Goal: Communication & Community: Answer question/provide support

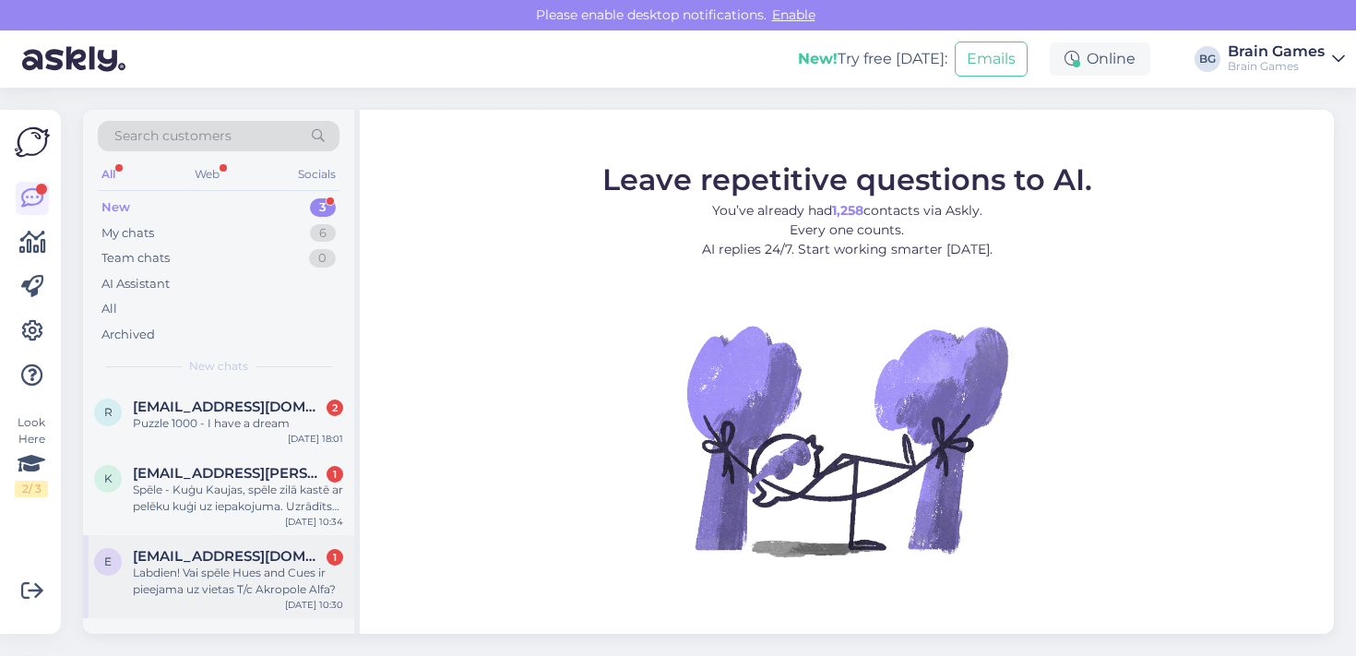
click at [262, 555] on span "[EMAIL_ADDRESS][DOMAIN_NAME]" at bounding box center [229, 556] width 192 height 17
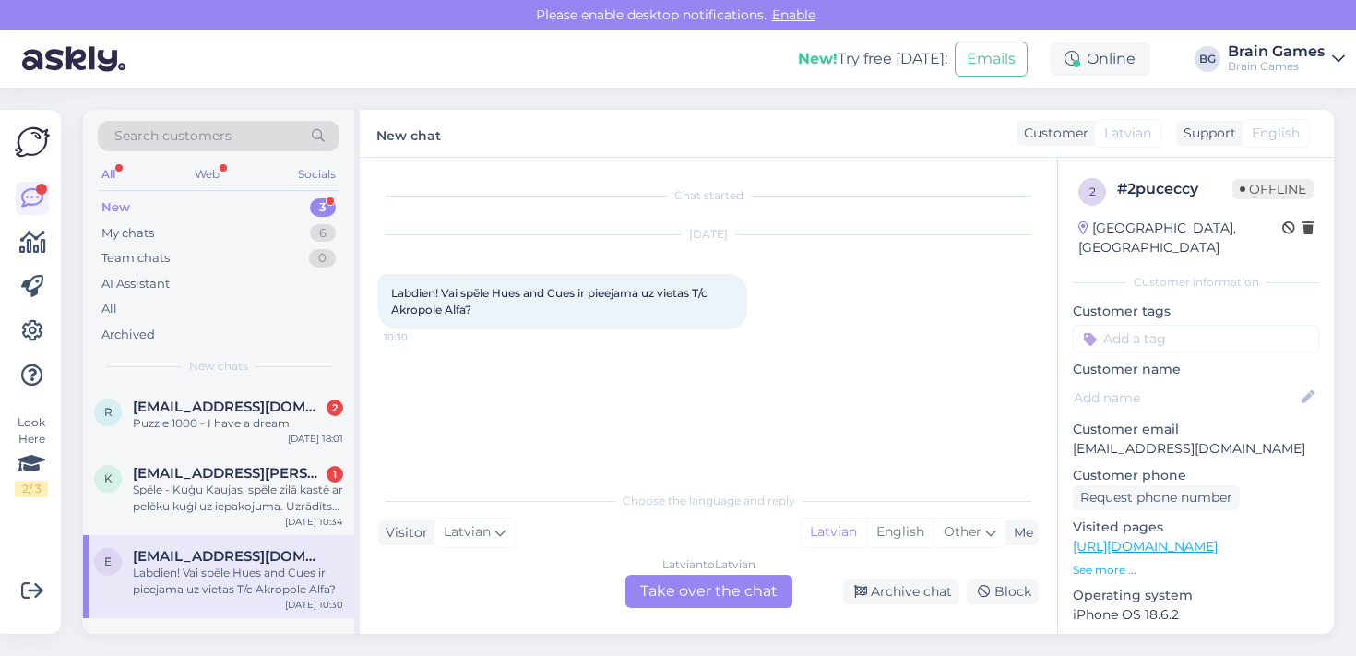
click at [715, 595] on div "Latvian to Latvian Take over the chat" at bounding box center [709, 591] width 167 height 33
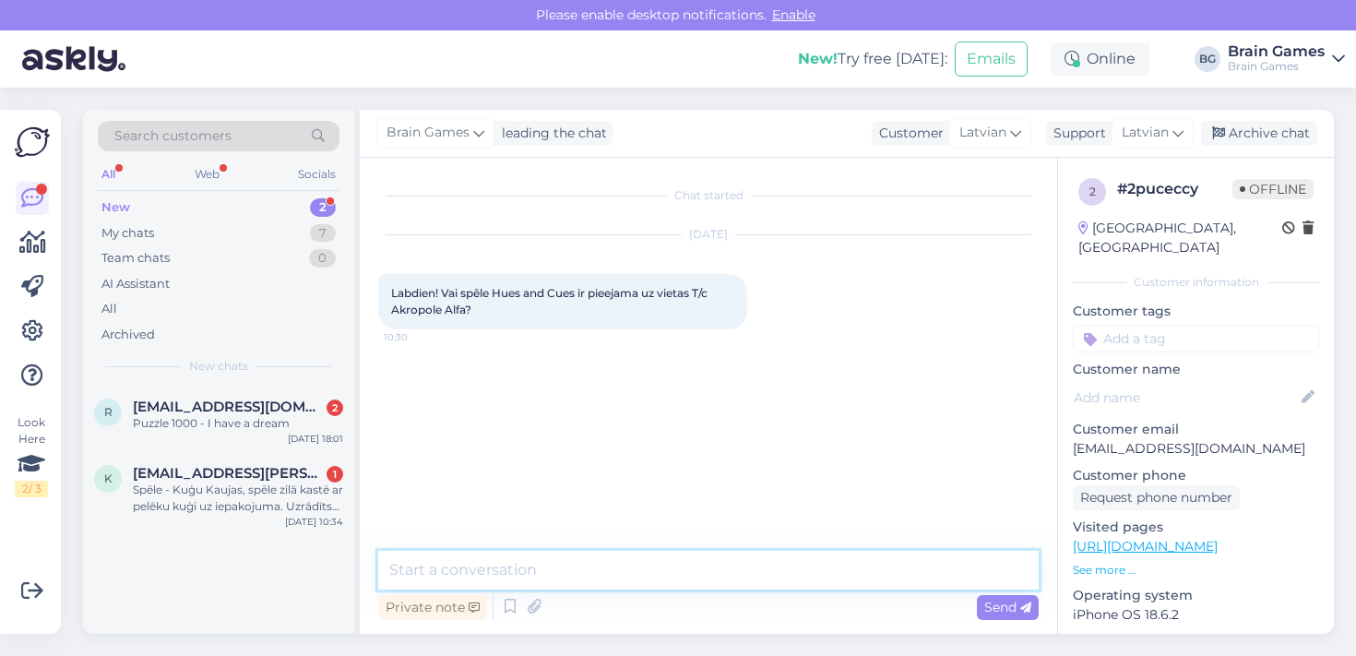
click at [674, 568] on textarea at bounding box center [708, 570] width 661 height 39
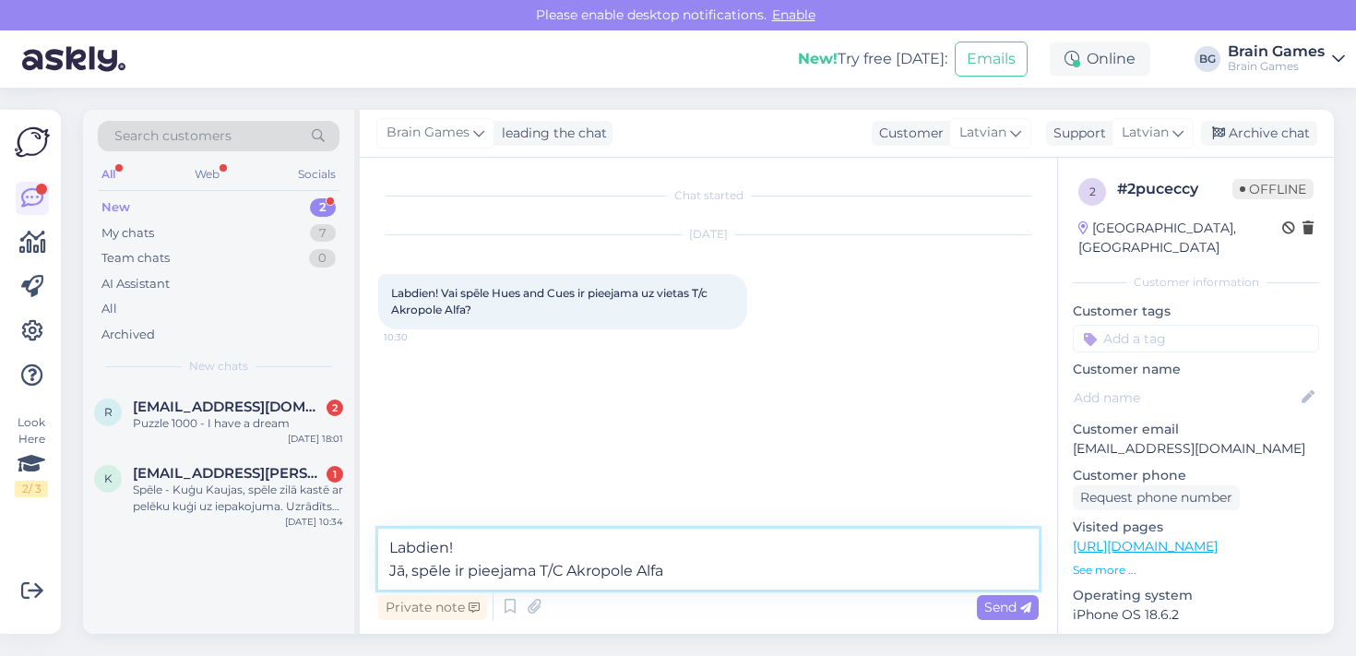
type textarea "Labdien! Jā, spēle ir pieejama T/C Akropole Alfa."
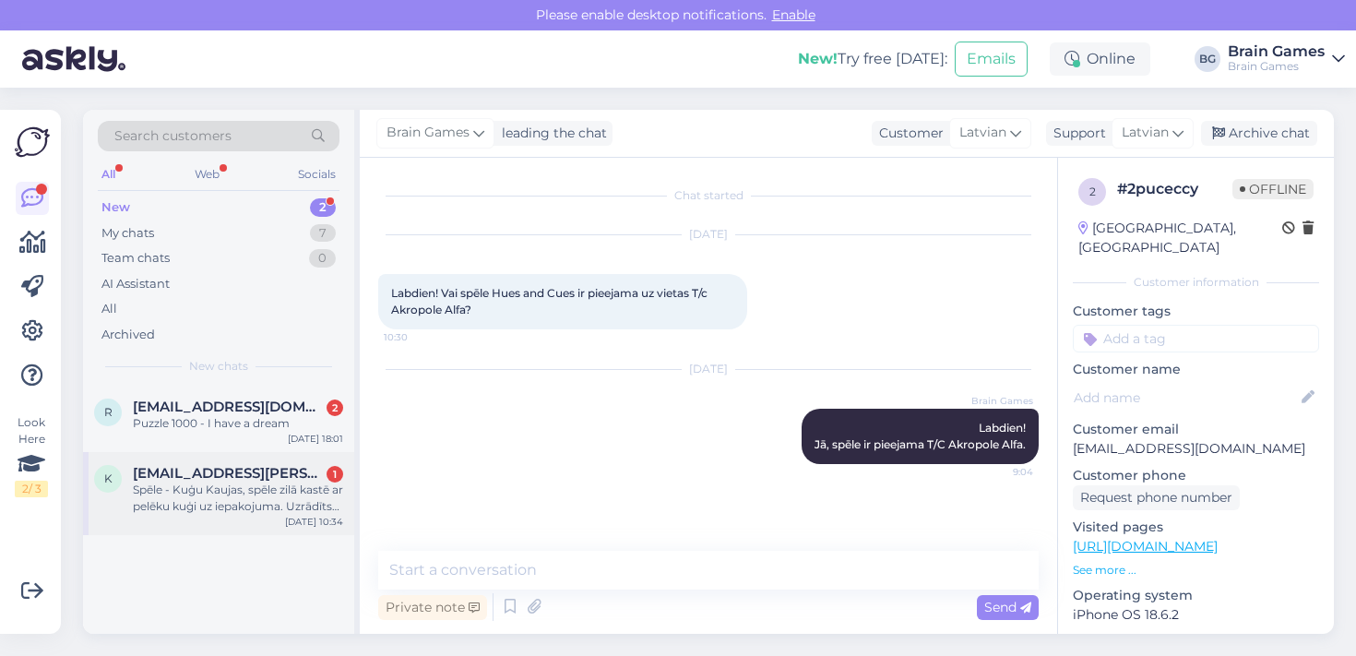
click at [253, 494] on div "Spēle - Kuģu Kaujas, spēle zilā kastē ar pelēku kuģi uz iepakojuma. Uzrādīts ka…" at bounding box center [238, 498] width 210 height 33
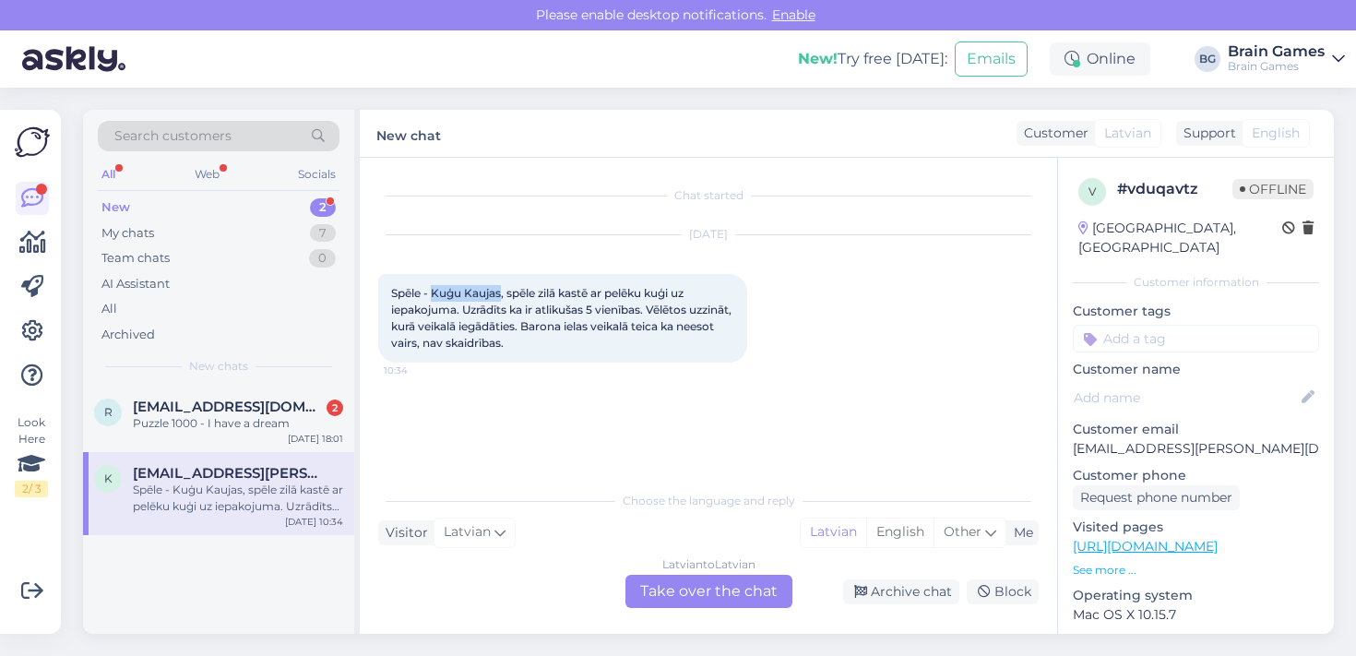
drag, startPoint x: 435, startPoint y: 294, endPoint x: 501, endPoint y: 299, distance: 65.7
click at [501, 299] on span "Spēle - Kuģu Kaujas, spēle zilā kastē ar pelēku kuģi uz iepakojuma. Uzrādīts ka…" at bounding box center [562, 318] width 343 height 64
copy span "Kuģu Kaujas"
click at [686, 587] on div "Latvian to Latvian Take over the chat" at bounding box center [709, 591] width 167 height 33
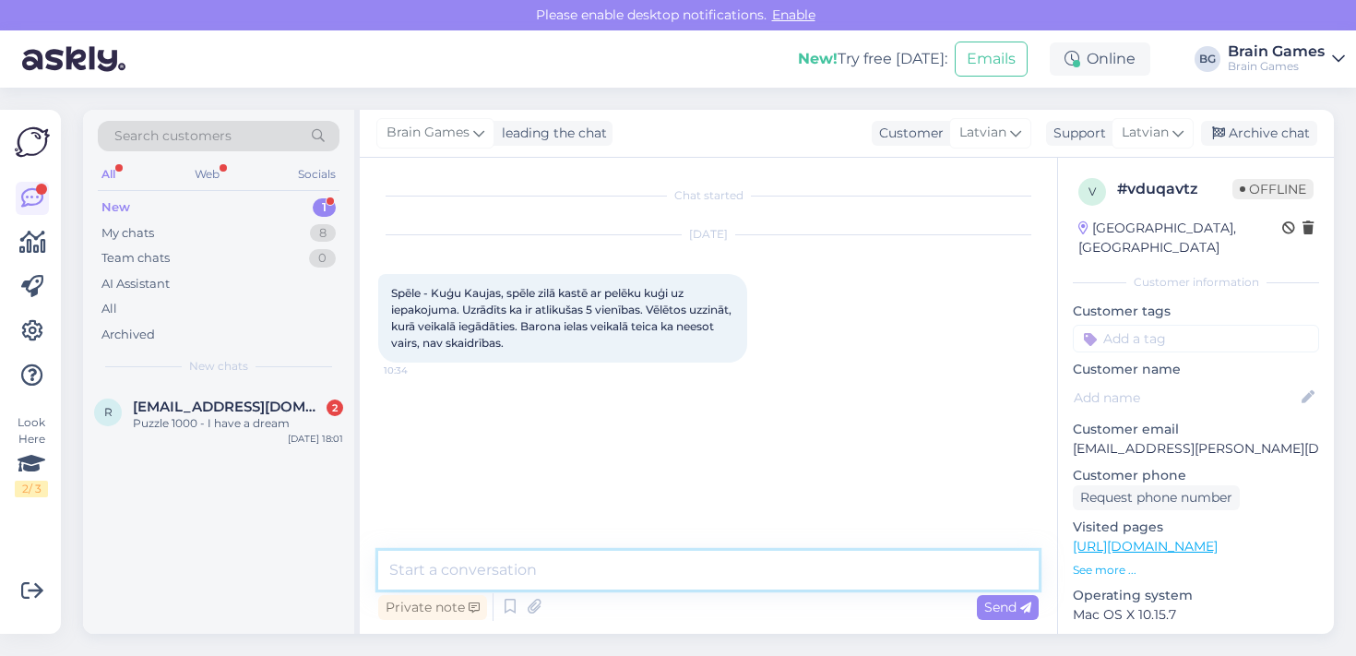
click at [661, 573] on textarea at bounding box center [708, 570] width 661 height 39
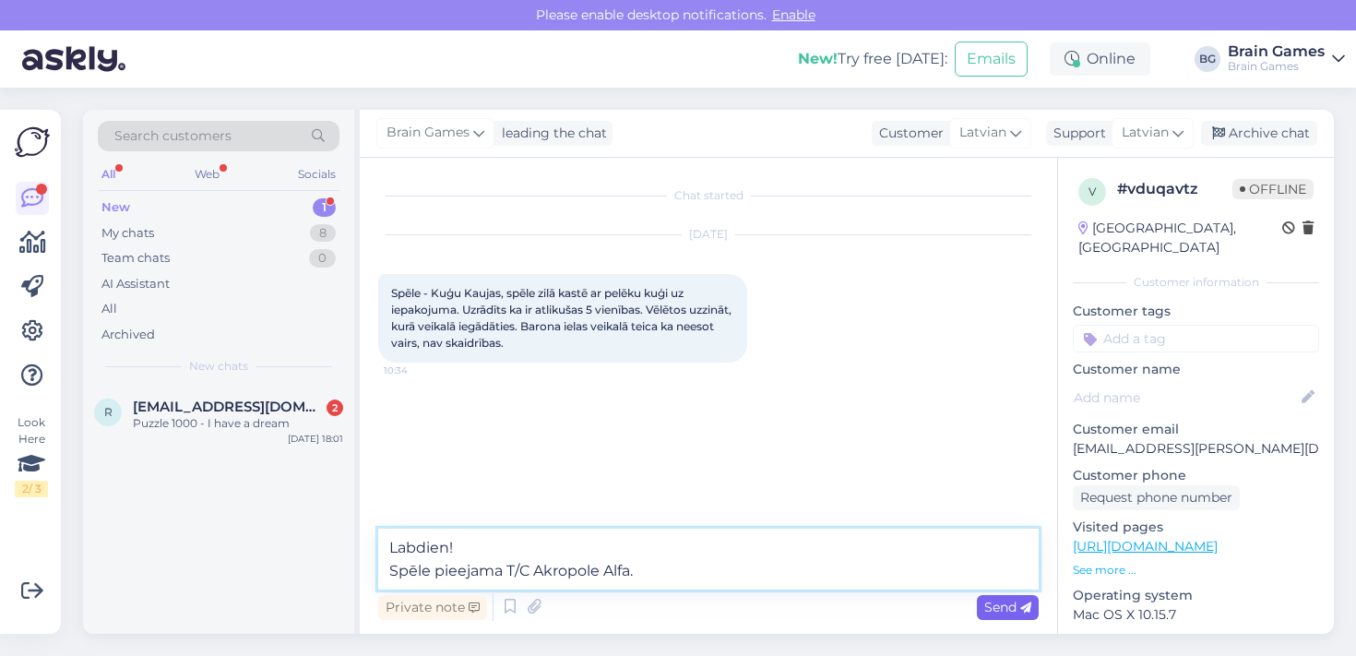
type textarea "Labdien! Spēle pieejama T/C Akropole Alfa."
click at [1023, 609] on icon at bounding box center [1025, 607] width 11 height 11
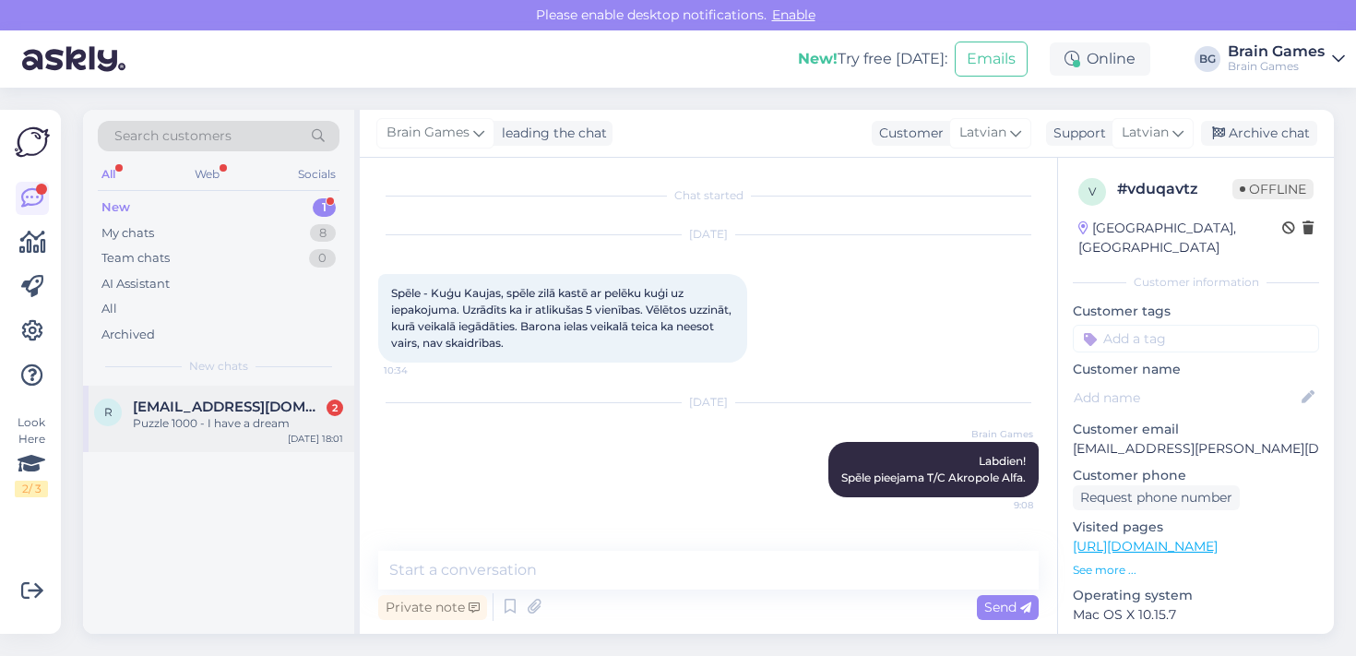
click at [246, 410] on span "[EMAIL_ADDRESS][DOMAIN_NAME]" at bounding box center [229, 407] width 192 height 17
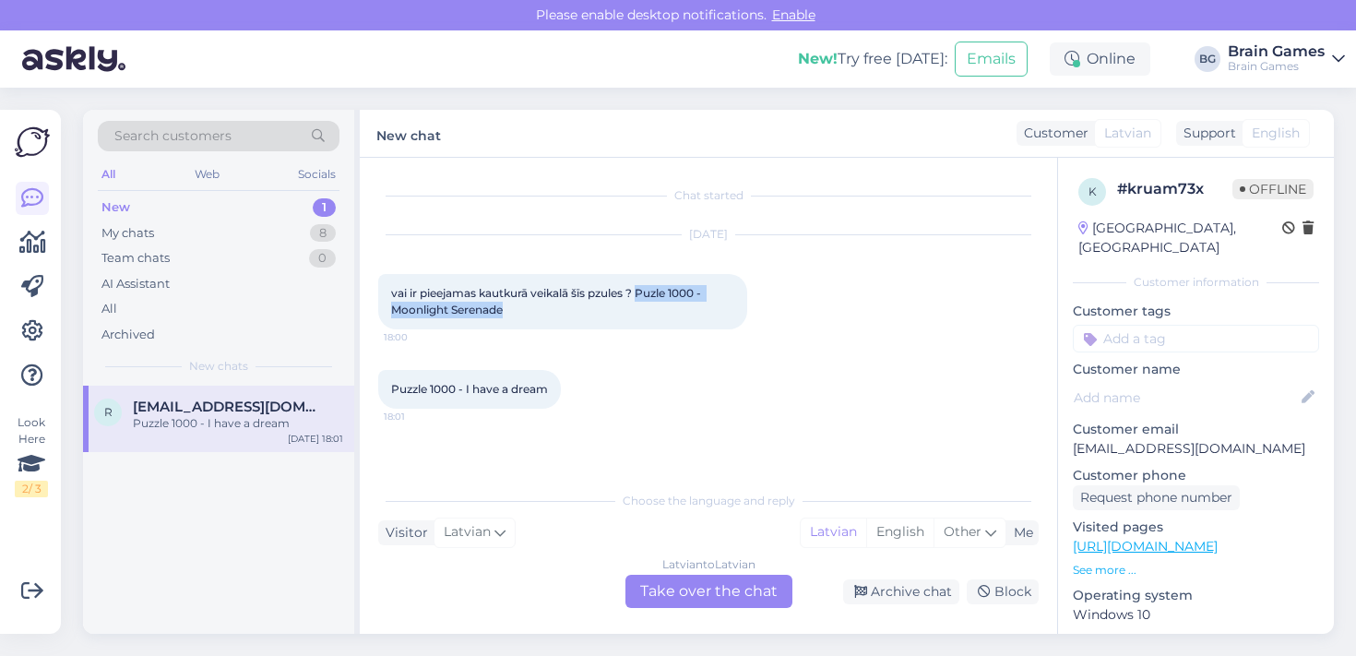
drag, startPoint x: 644, startPoint y: 293, endPoint x: 515, endPoint y: 316, distance: 131.2
click at [515, 316] on div "vai ir pieejamas kautkurā veikalā šīs pzules ? Puzle 1000 - Moonlight Serenade …" at bounding box center [562, 301] width 369 height 55
copy span "Puzle 1000 - Moonlight Serenade"
click at [733, 590] on div "Latvian to Latvian Take over the chat" at bounding box center [709, 591] width 167 height 33
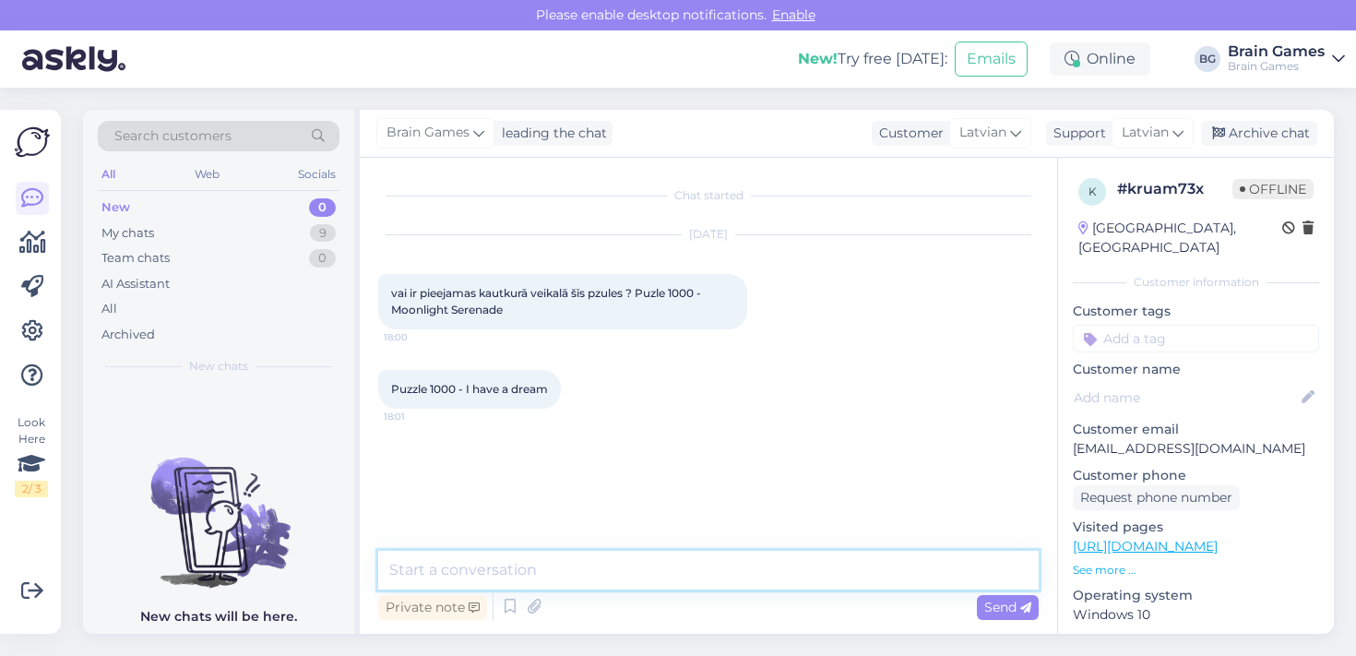
click at [643, 559] on textarea at bounding box center [708, 570] width 661 height 39
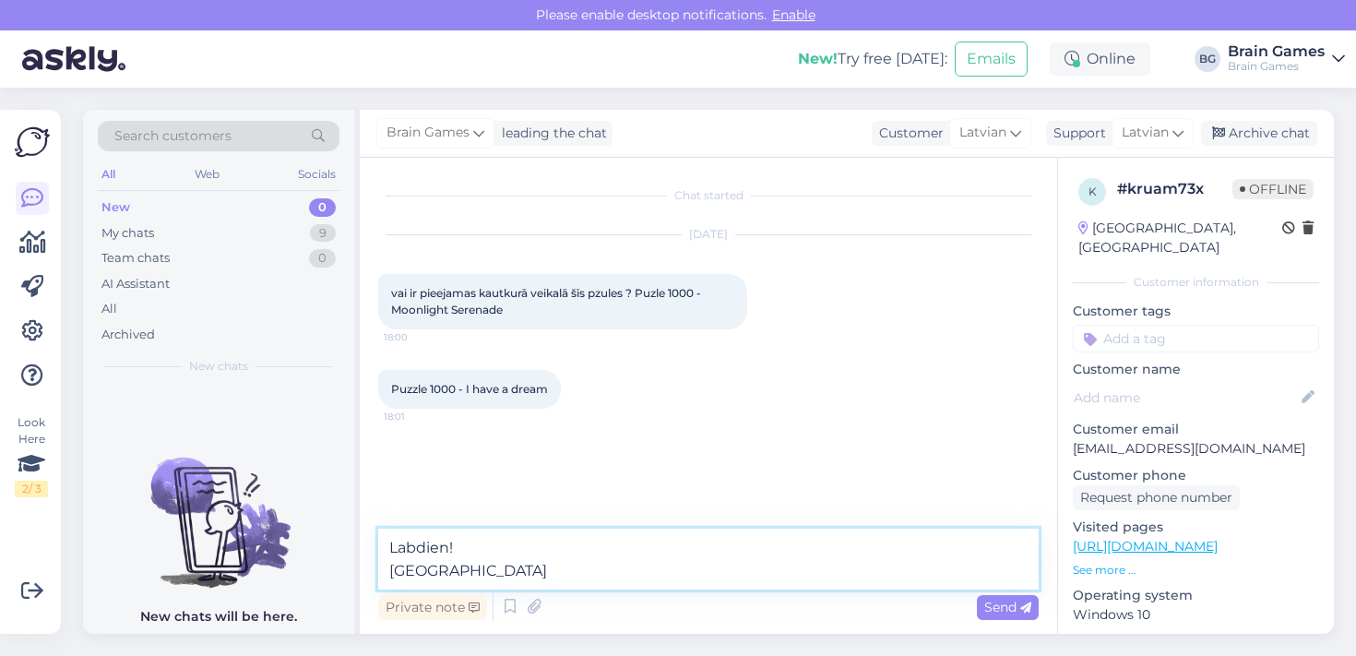
paste textarea "Puzle 1000 - Moonlight Serenade"
drag, startPoint x: 434, startPoint y: 568, endPoint x: 481, endPoint y: 573, distance: 47.3
click at [481, 573] on textarea "Labdien! Puzle Puzle 1000 - Moonlight Serenade" at bounding box center [708, 559] width 661 height 61
click at [714, 573] on textarea "Labdien! Puzle 1000 - Moonlight Serenade" at bounding box center [708, 559] width 661 height 61
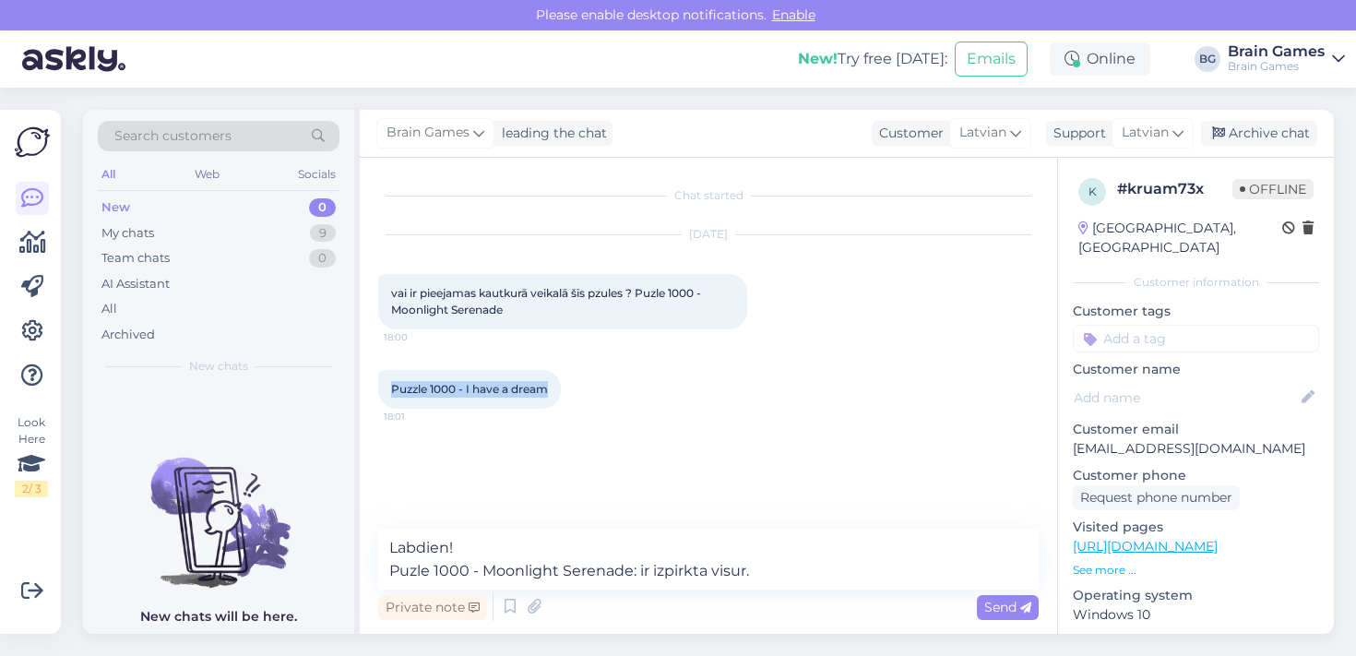
drag, startPoint x: 389, startPoint y: 387, endPoint x: 556, endPoint y: 403, distance: 167.7
click at [556, 403] on div "Puzzle 1000 - I have a dream 18:01" at bounding box center [469, 389] width 183 height 39
copy span "Puzzle 1000 - I have a dream"
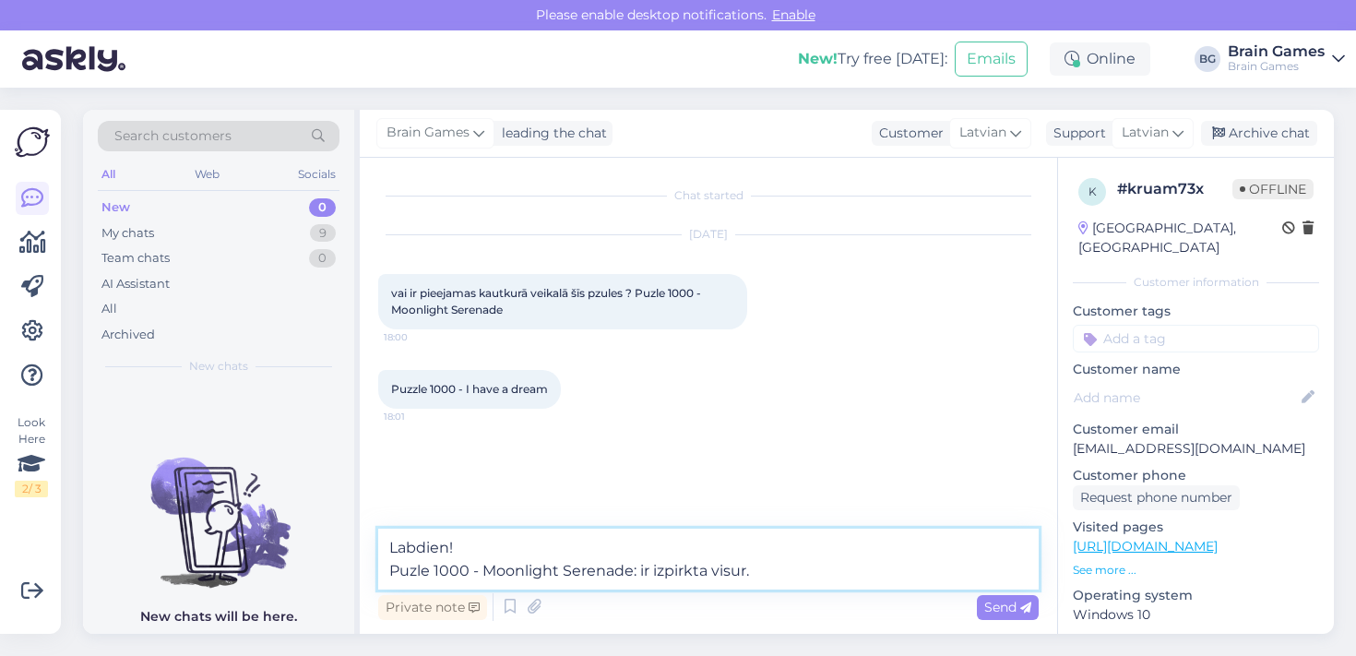
click at [838, 576] on textarea "Labdien! Puzle 1000 - Moonlight Serenade: ir izpirkta visur." at bounding box center [708, 559] width 661 height 61
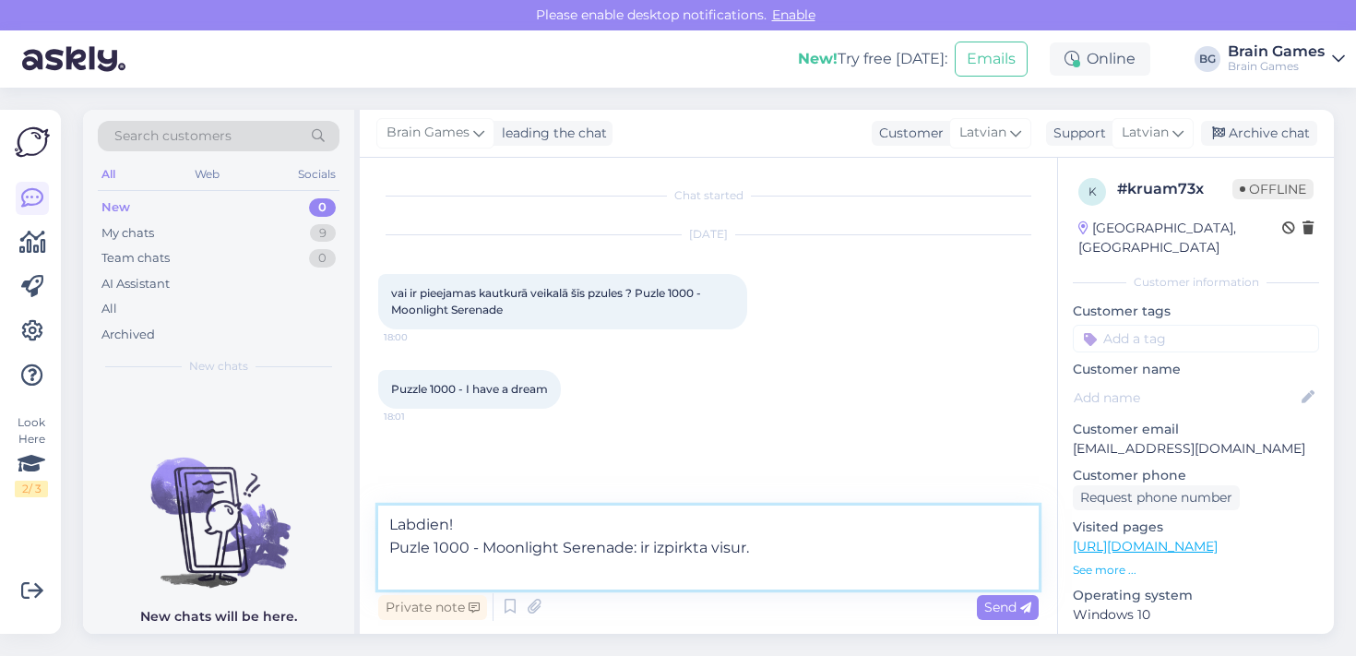
paste textarea "Puzzle 1000 - I have a dream"
drag, startPoint x: 433, startPoint y: 577, endPoint x: 445, endPoint y: 580, distance: 12.5
click at [433, 577] on textarea "Labdien! Puzle 1000 - Moonlight Serenade: ir izpirkta visur. Puzzle 1000 - I ha…" at bounding box center [708, 548] width 661 height 84
click at [421, 569] on textarea "Labdien! Puzle 1000 - Moonlight Serenade: ir izpirkta visur. Puzzle 1000 - I ha…" at bounding box center [708, 548] width 661 height 84
click at [613, 578] on textarea "Labdien! Puzle 1000 - Moonlight Serenade: ir izpirkta visur. Puzle 1000 - I hav…" at bounding box center [708, 548] width 661 height 84
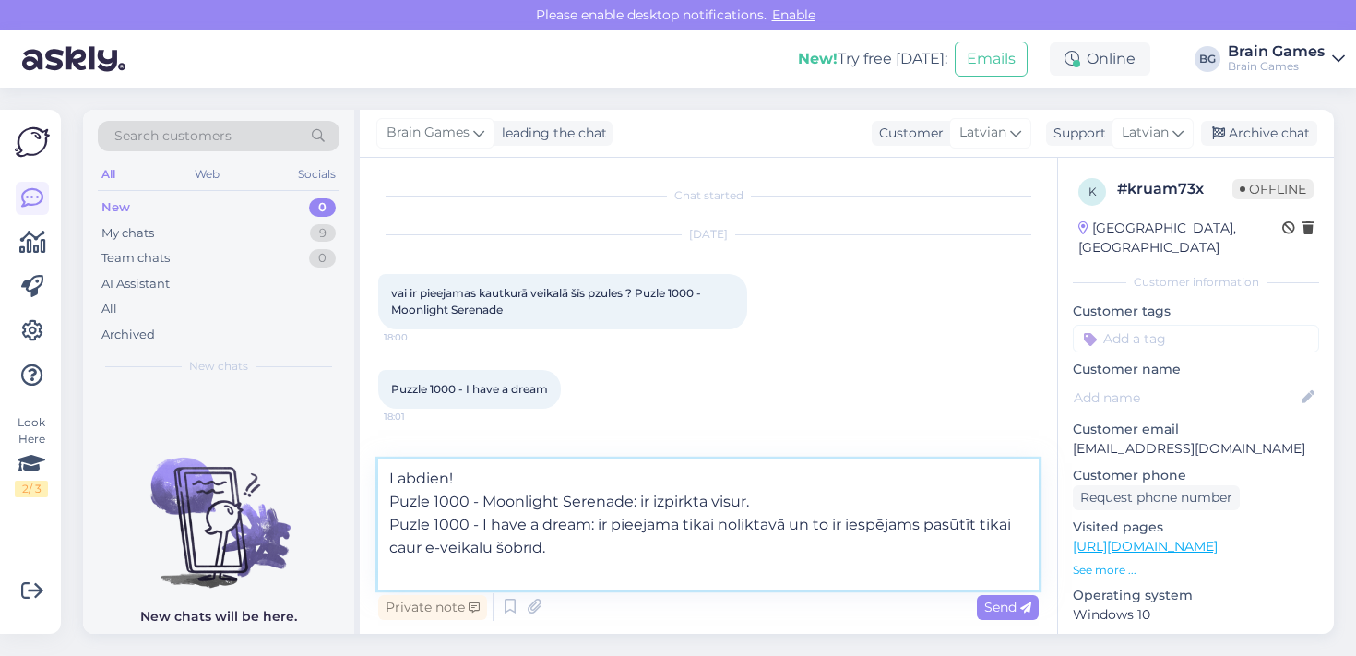
click at [555, 566] on textarea "Labdien! Puzle 1000 - Moonlight Serenade: ir izpirkta visur. Puzle 1000 - I hav…" at bounding box center [708, 524] width 661 height 130
click at [558, 554] on textarea "Labdien! Puzle 1000 - Moonlight Serenade: ir izpirkta visur. Puzle 1000 - I hav…" at bounding box center [708, 524] width 661 height 130
paste textarea "[URL][DOMAIN_NAME]"
click at [548, 548] on textarea "Labdien! Puzle 1000 - Moonlight Serenade: ir izpirkta visur. Puzle 1000 - I hav…" at bounding box center [708, 524] width 661 height 130
click at [970, 548] on textarea "Labdien! Puzle 1000 - Moonlight Serenade: ir izpirkta visur. Puzle 1000 - I hav…" at bounding box center [708, 524] width 661 height 130
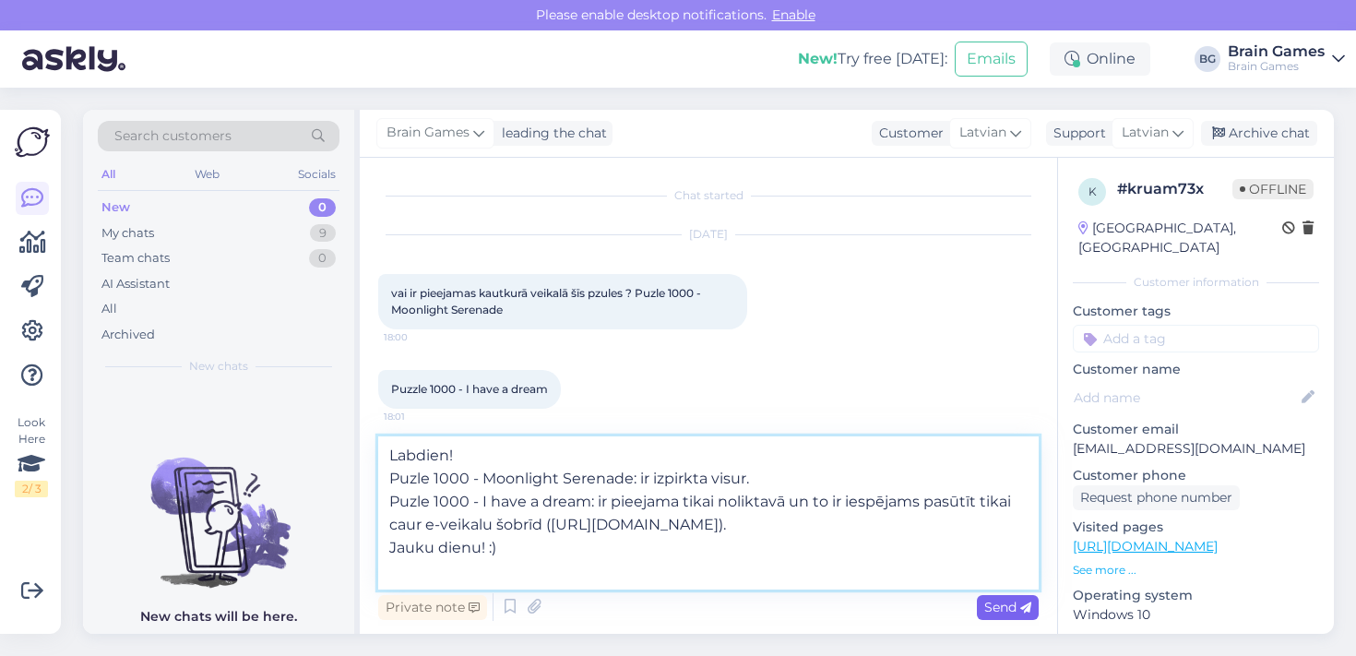
type textarea "Labdien! Puzle 1000 - Moonlight Serenade: ir izpirkta visur. Puzle 1000 - I hav…"
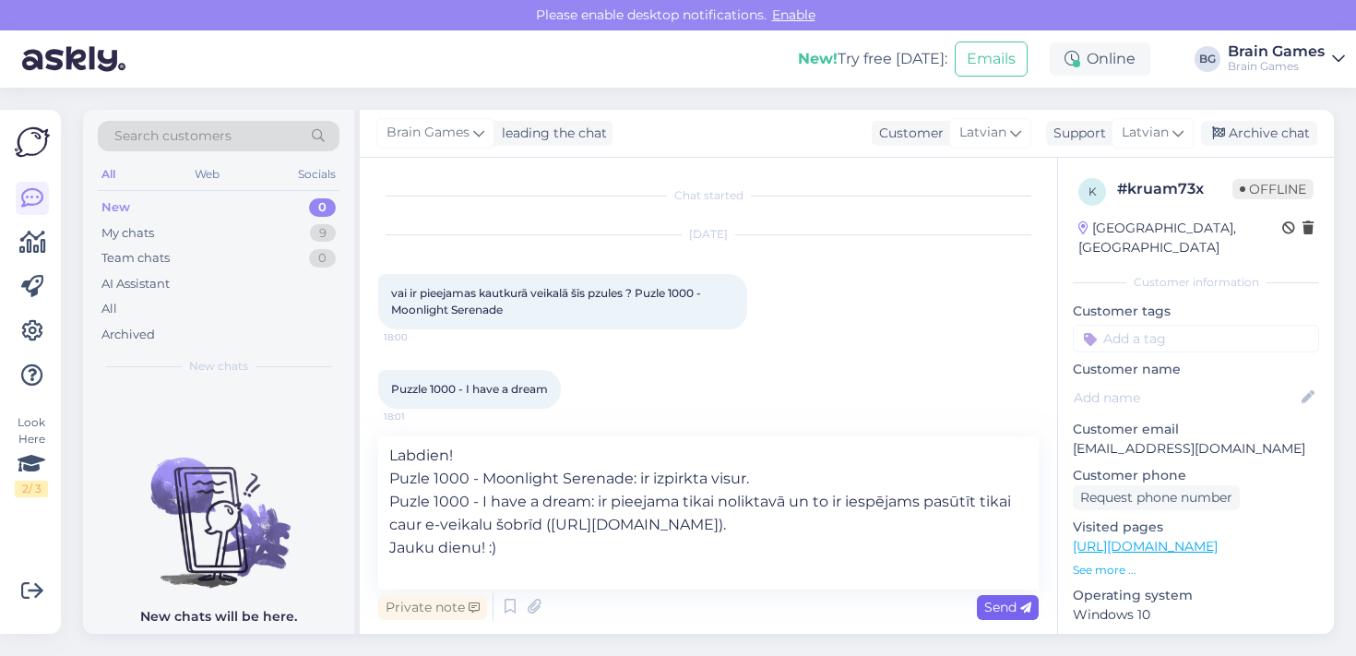
click at [1001, 611] on span "Send" at bounding box center [1007, 607] width 47 height 17
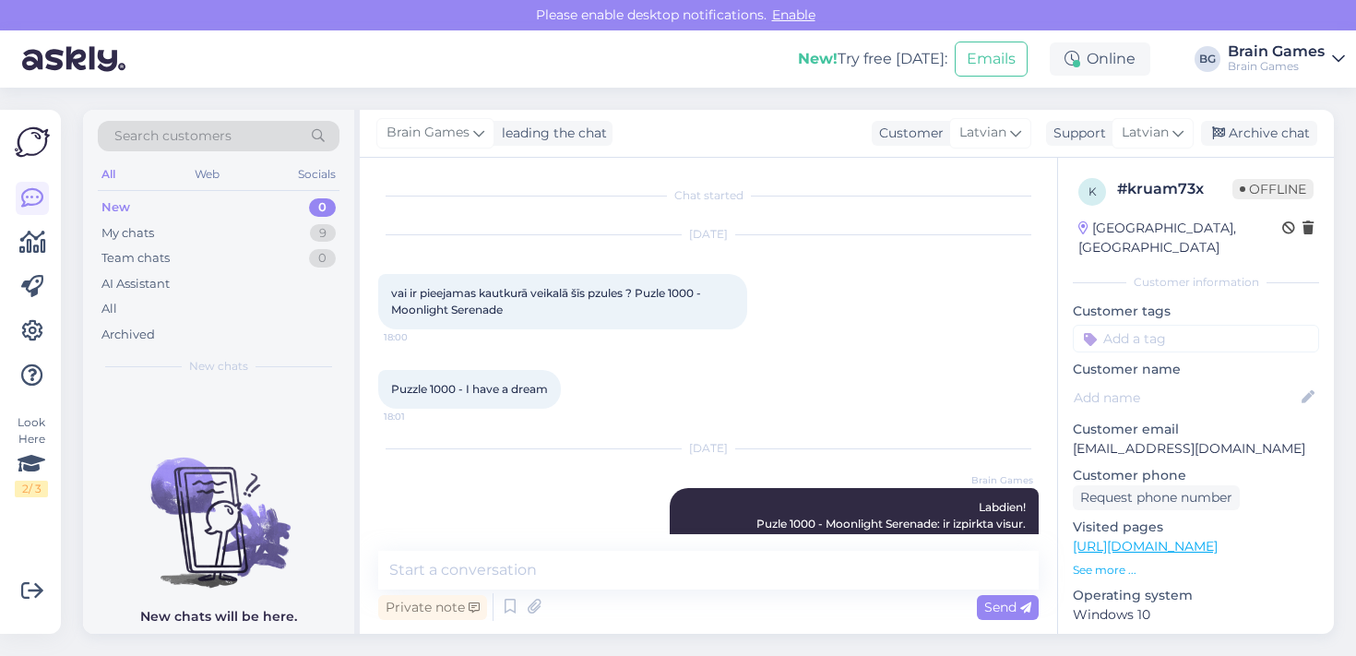
scroll to position [96, 0]
